Goal: Find contact information: Find contact information

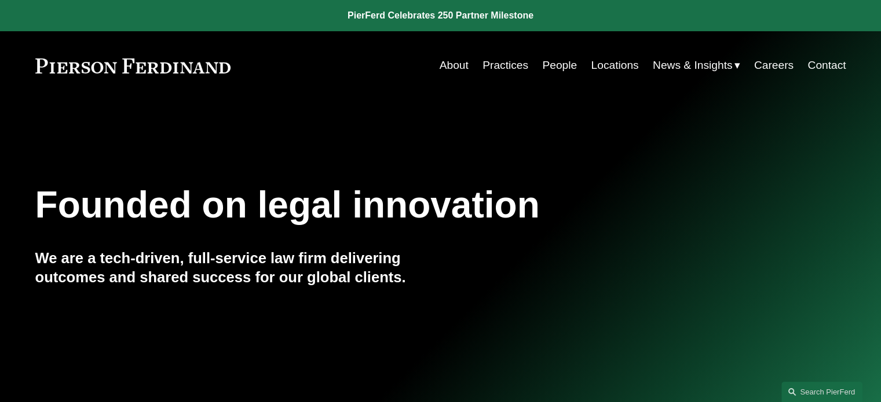
click at [559, 66] on link "People" at bounding box center [559, 65] width 35 height 22
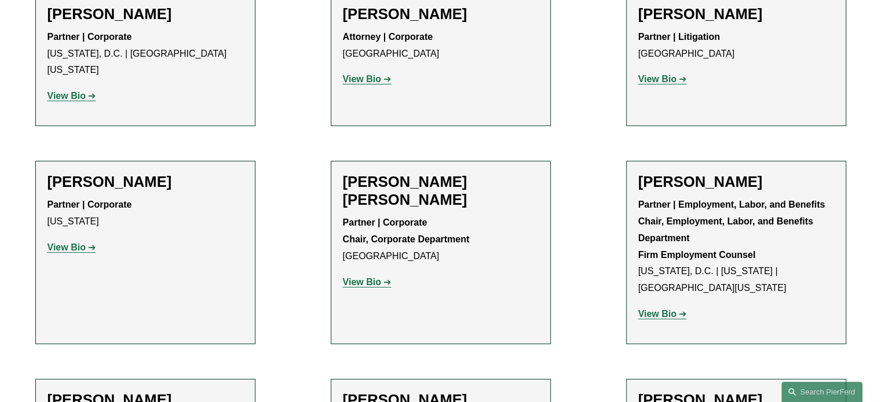
scroll to position [4227, 0]
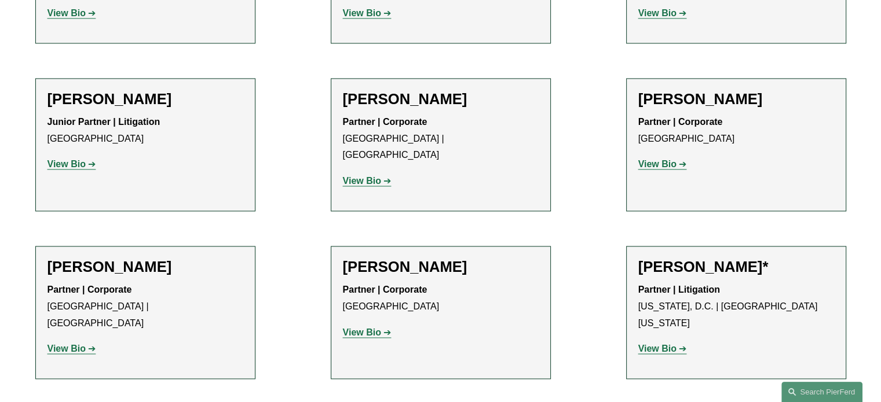
scroll to position [6311, 0]
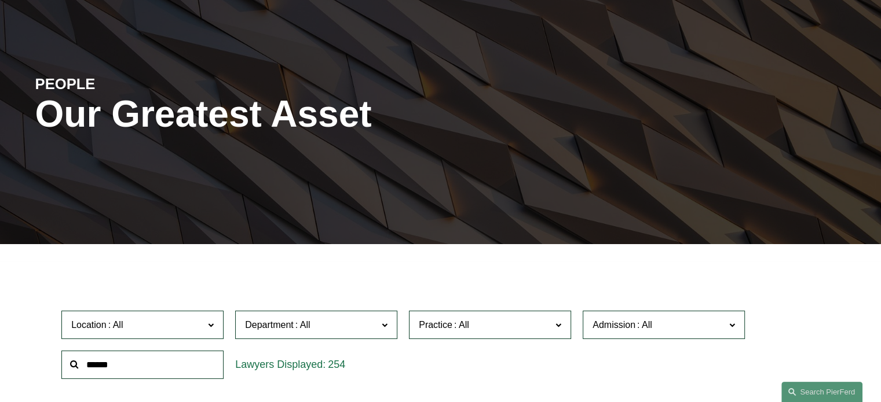
scroll to position [0, 0]
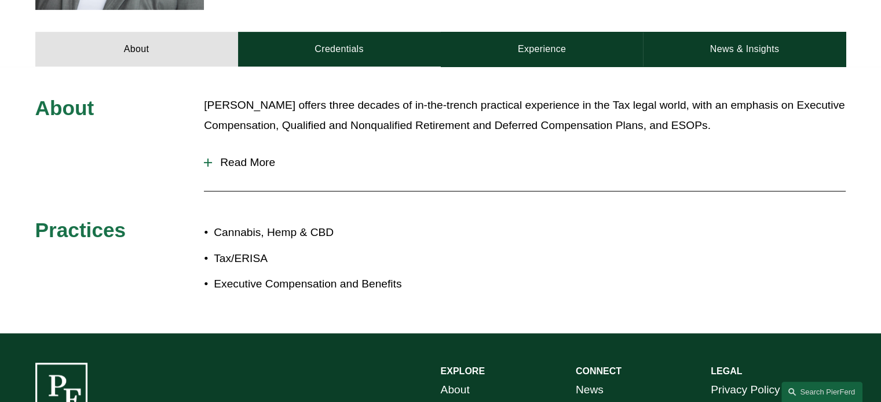
scroll to position [521, 0]
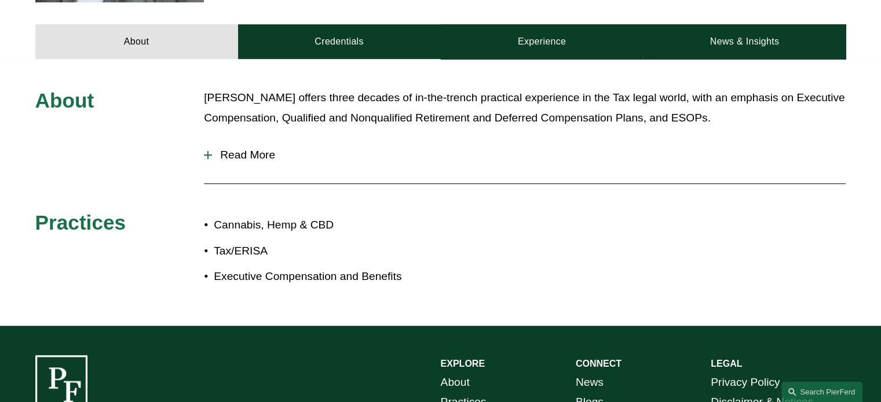
click at [206, 151] on div at bounding box center [208, 155] width 8 height 8
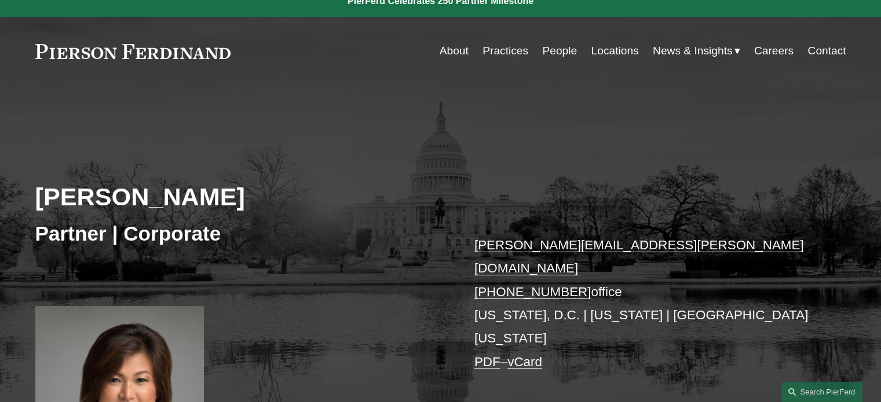
scroll to position [0, 0]
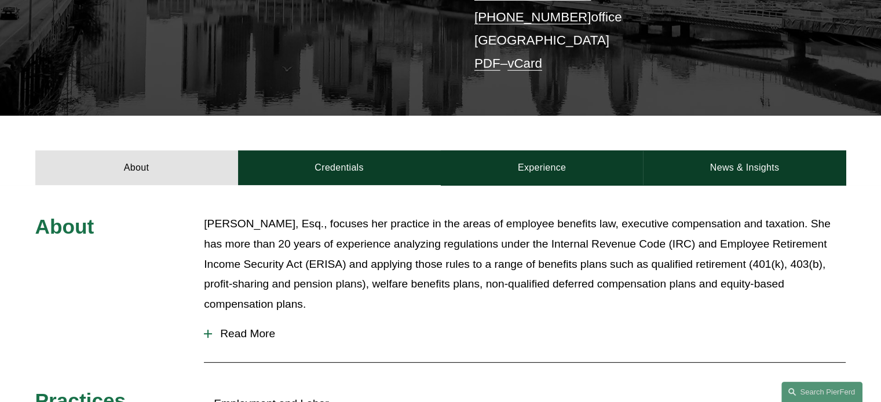
scroll to position [463, 0]
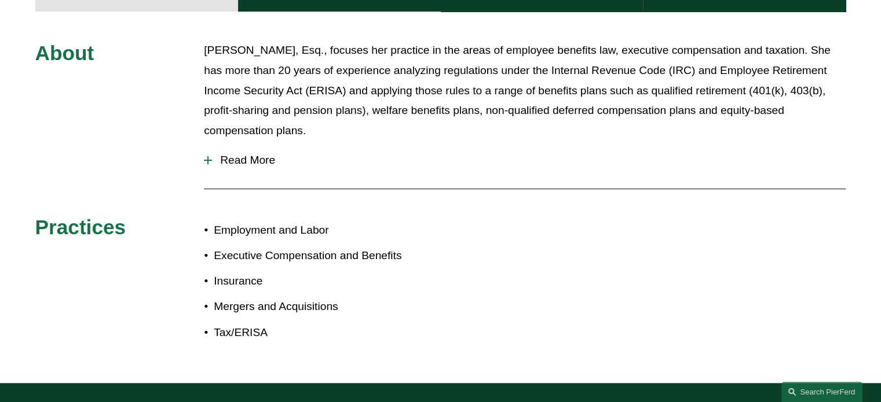
click at [208, 159] on div at bounding box center [208, 160] width 8 height 8
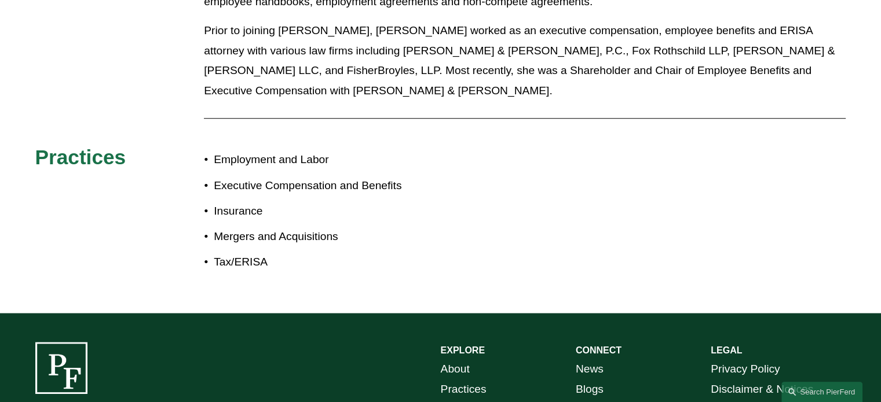
scroll to position [926, 0]
